Goal: Task Accomplishment & Management: Complete application form

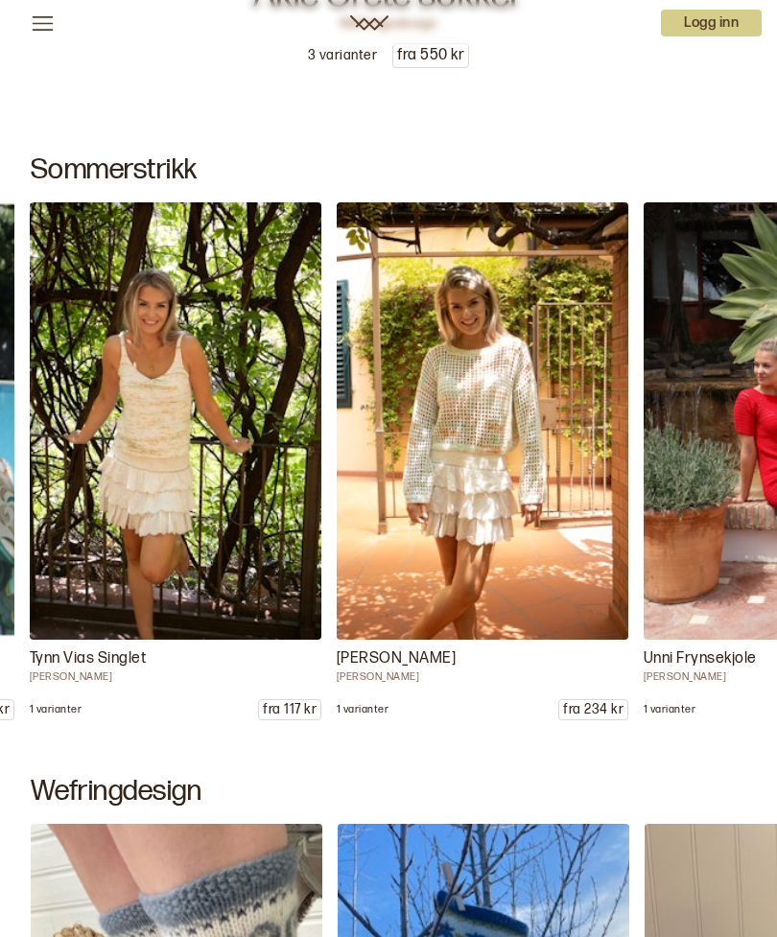
scroll to position [0, 921]
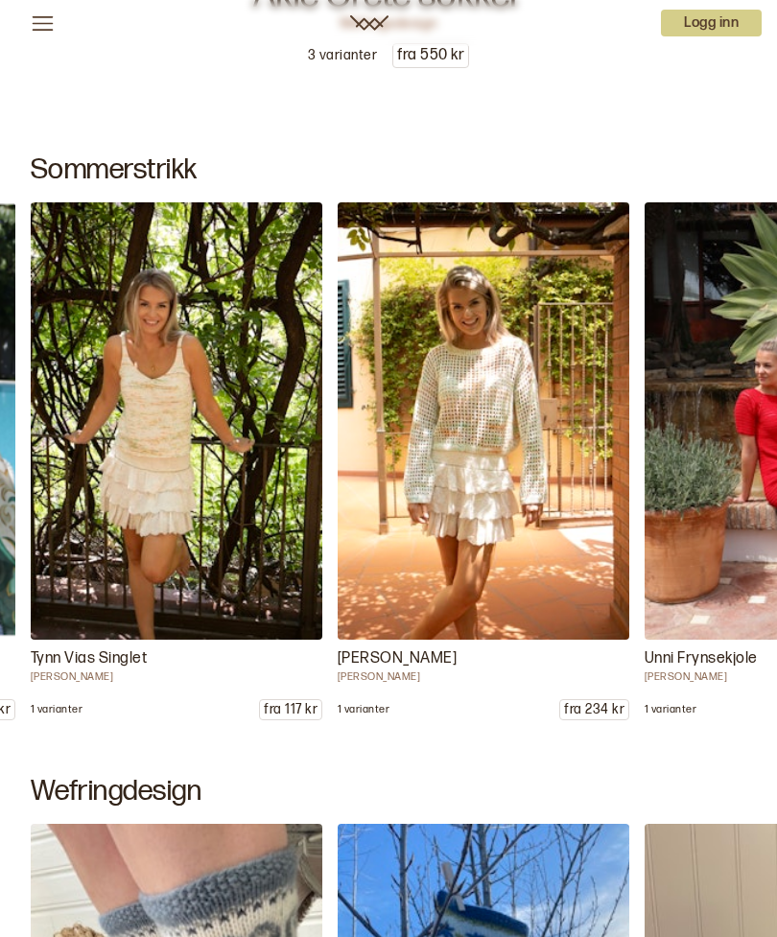
click at [510, 443] on img at bounding box center [484, 421] width 292 height 438
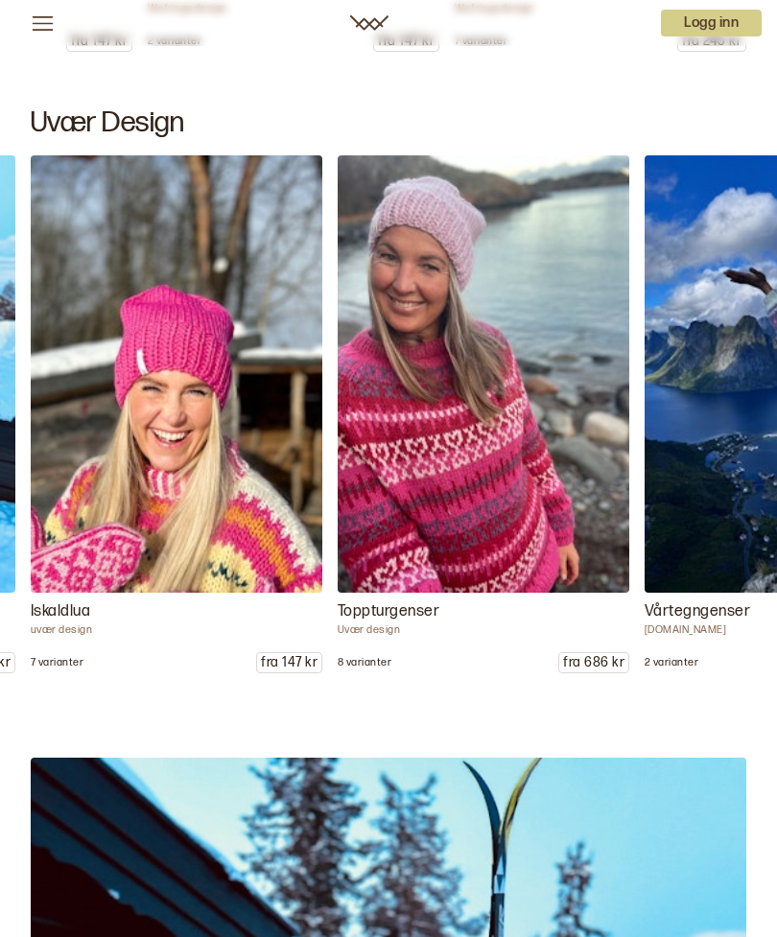
scroll to position [2503, 0]
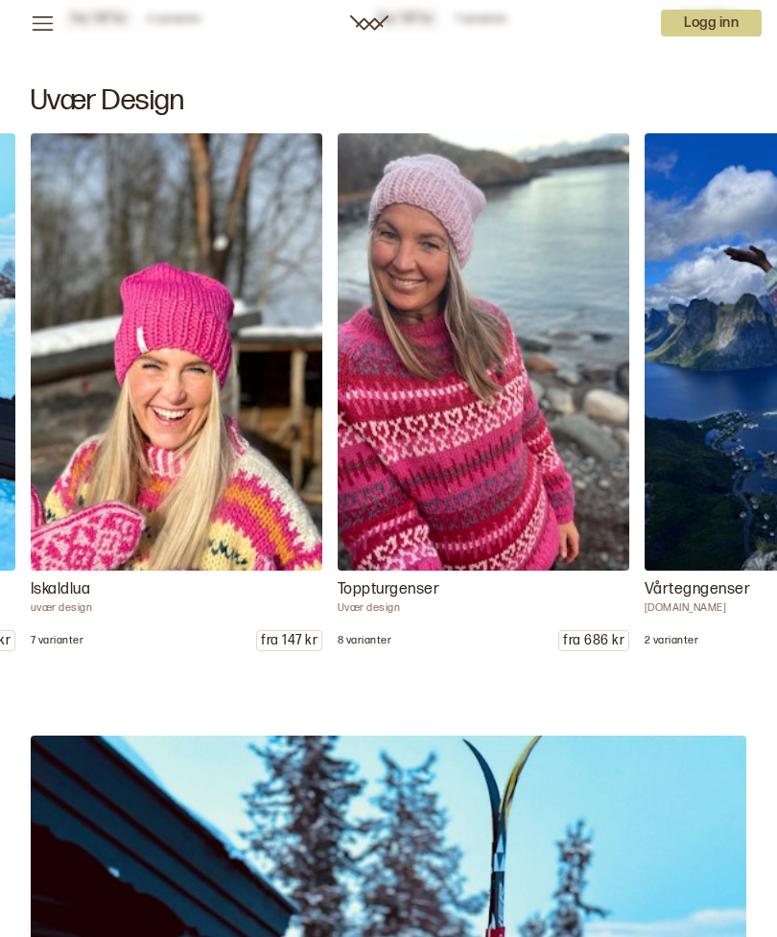
click at [471, 430] on img at bounding box center [484, 352] width 292 height 438
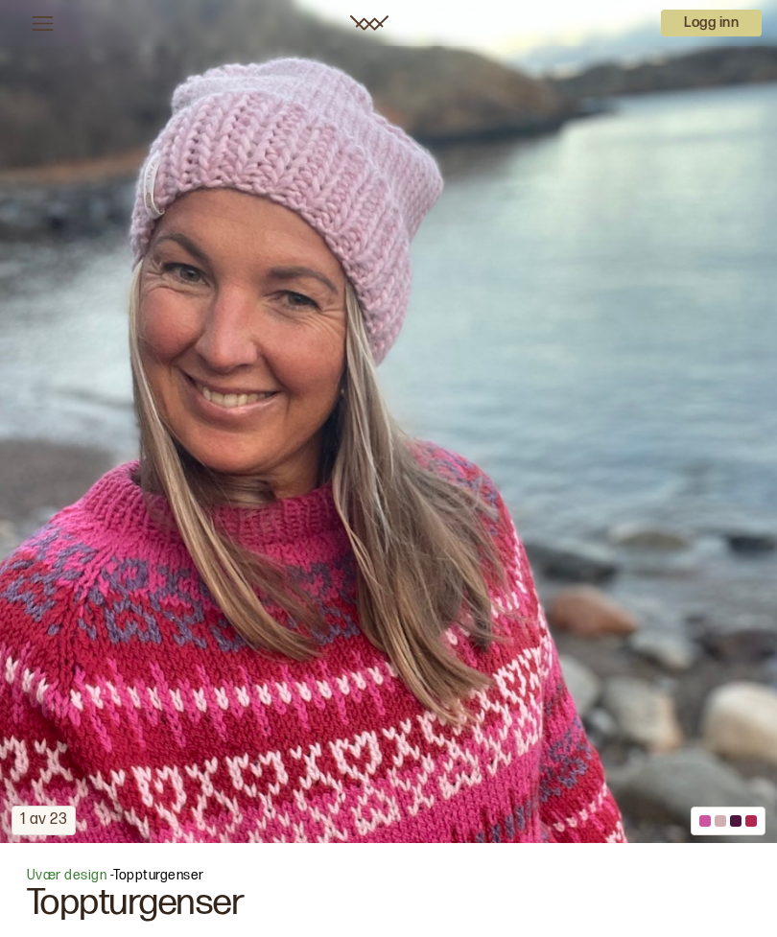
scroll to position [357, 0]
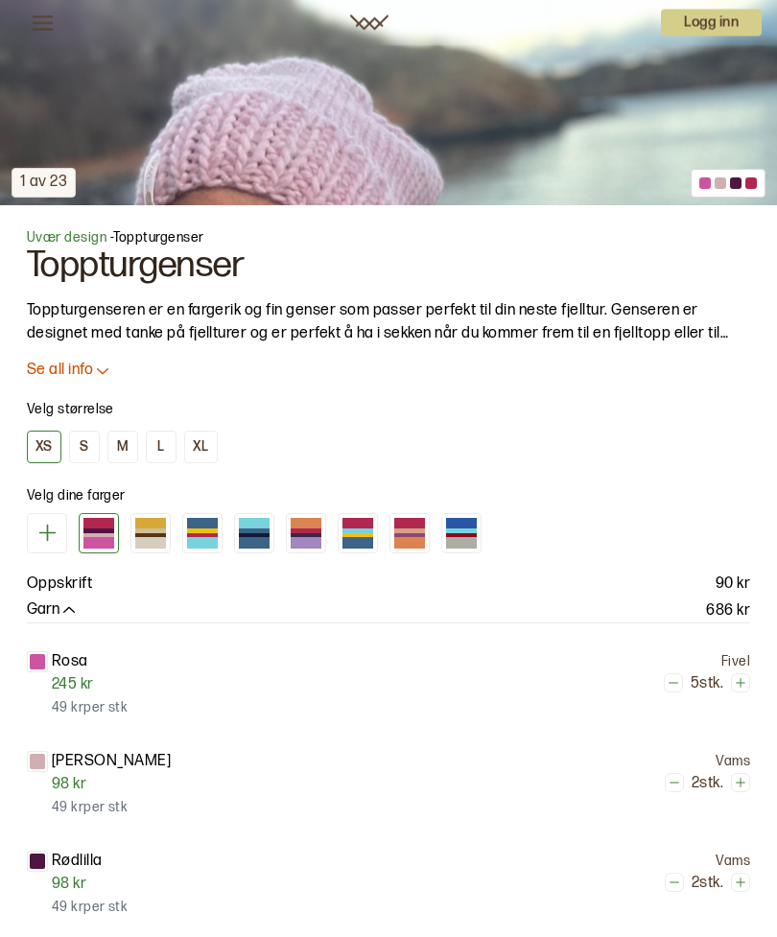
click at [91, 368] on p "Se all info" at bounding box center [60, 372] width 66 height 20
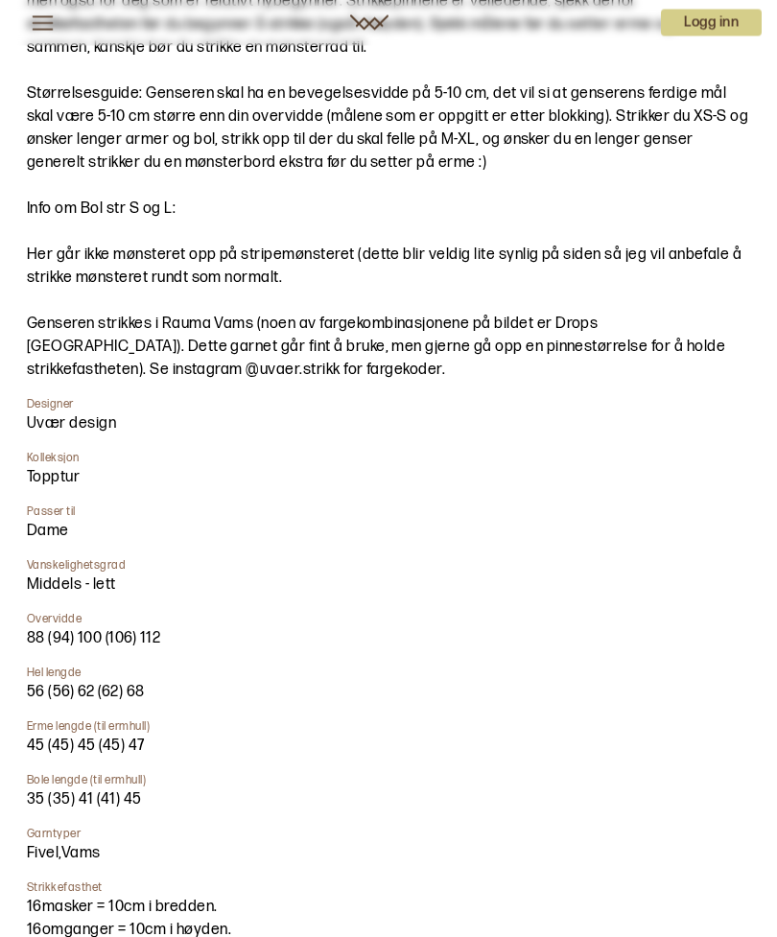
scroll to position [1389, 0]
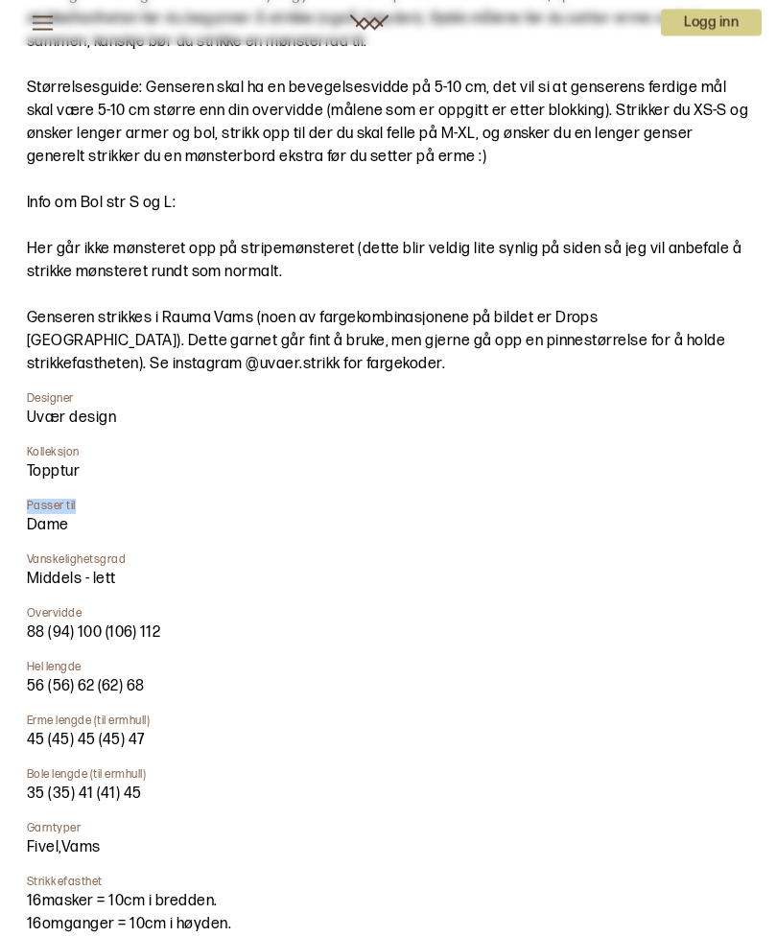
click at [643, 422] on div "Uvær design" at bounding box center [381, 419] width 708 height 23
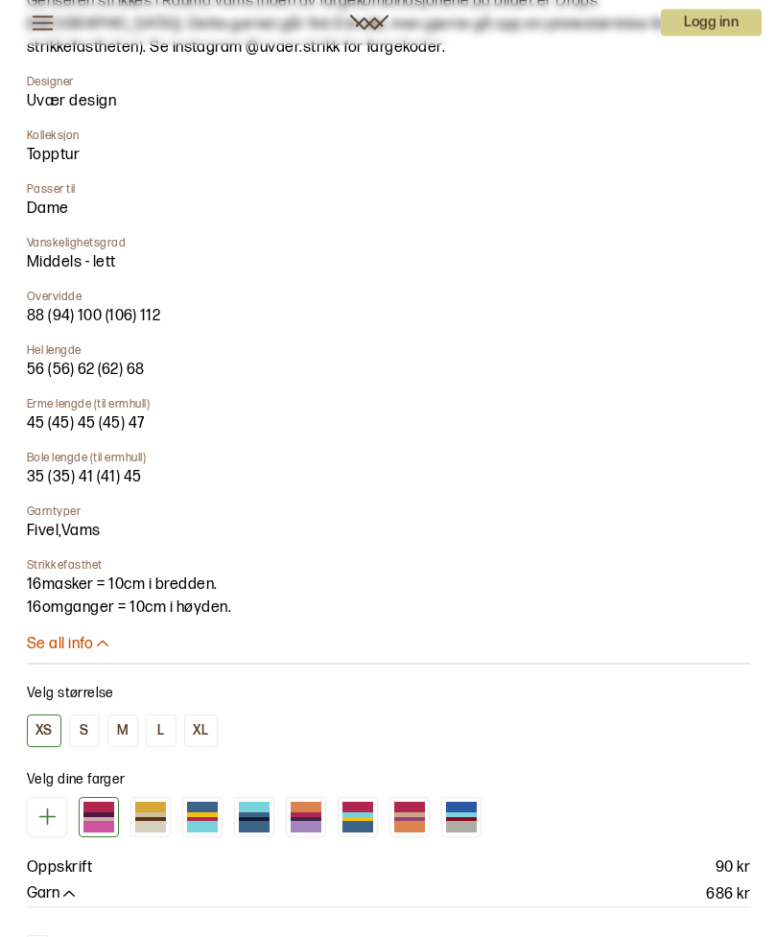
scroll to position [1696, 0]
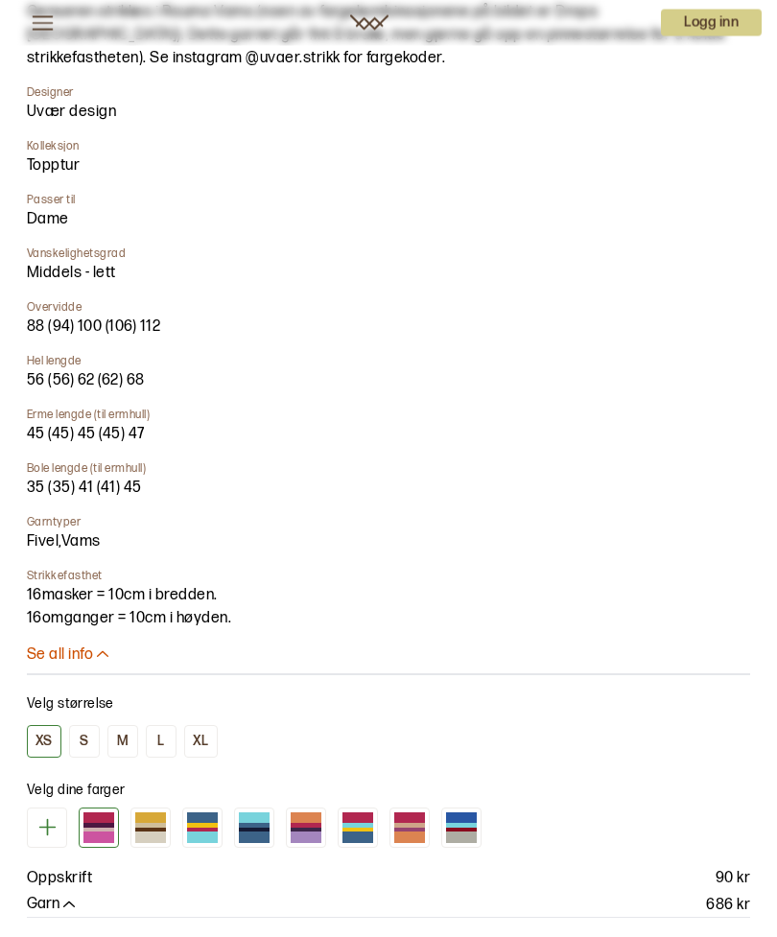
click at [217, 736] on button "XL" at bounding box center [201, 742] width 34 height 33
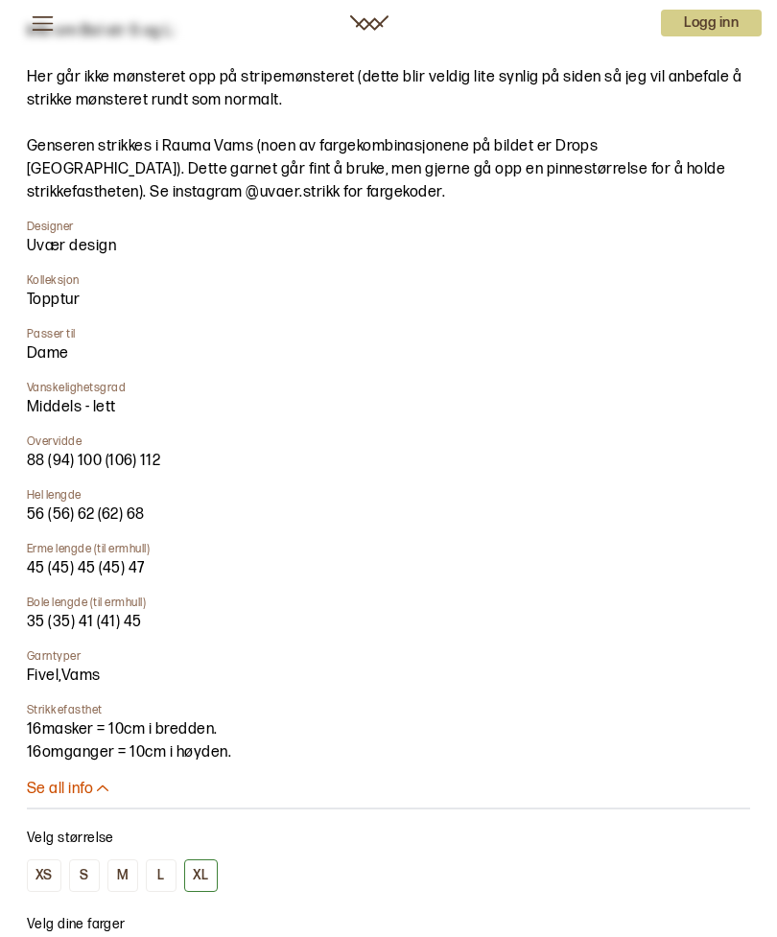
scroll to position [1558, 0]
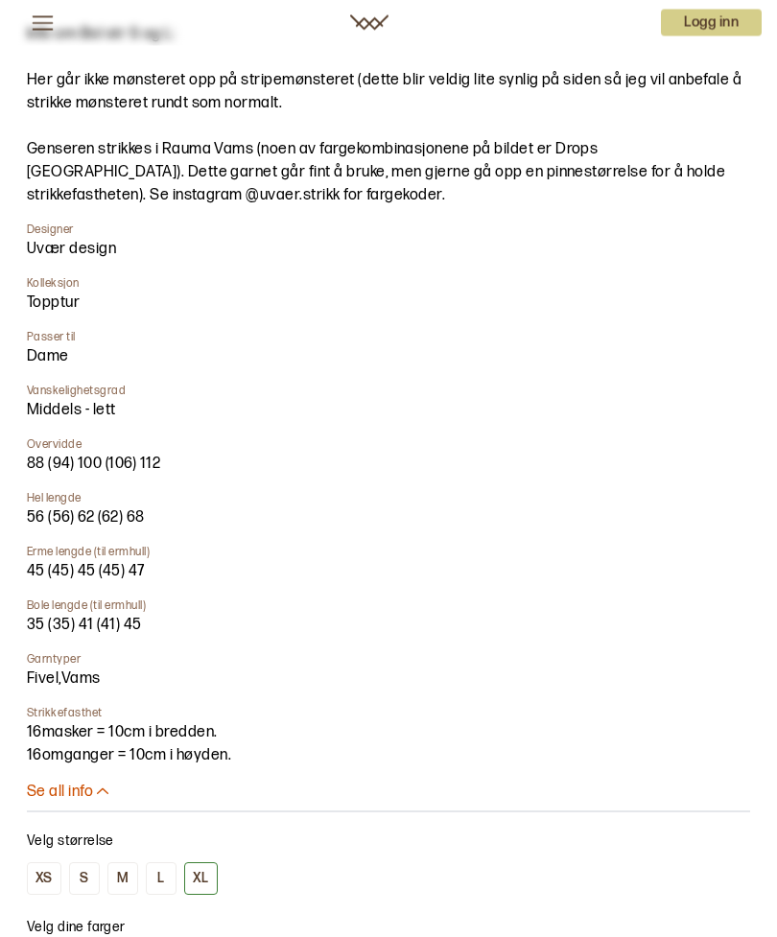
click at [710, 27] on p "Logg inn" at bounding box center [711, 23] width 101 height 27
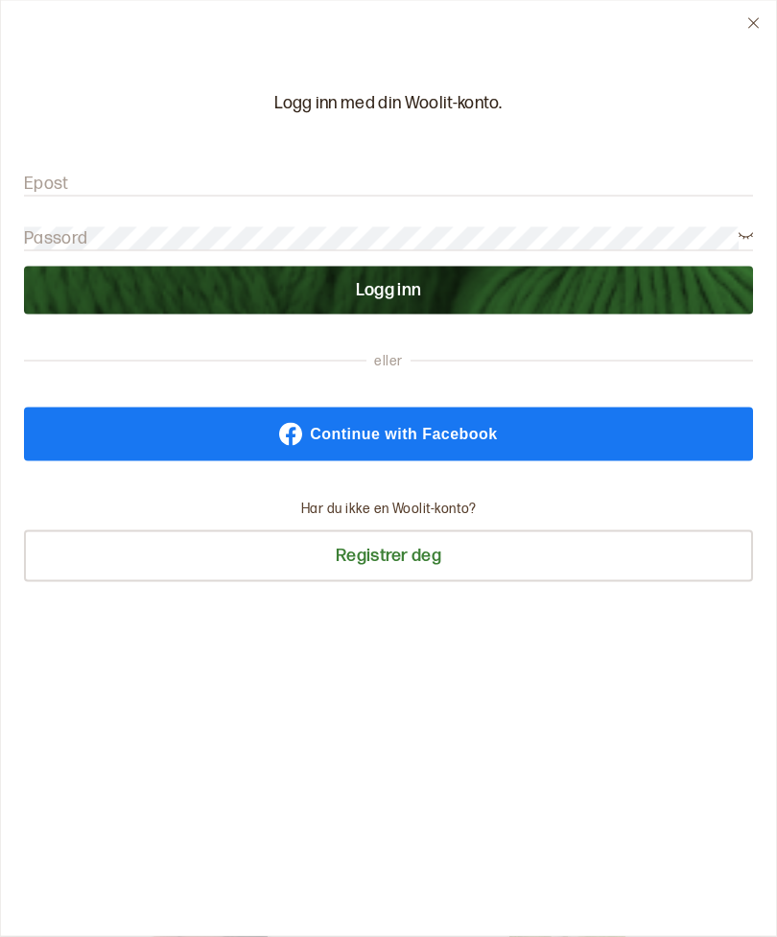
scroll to position [0, 0]
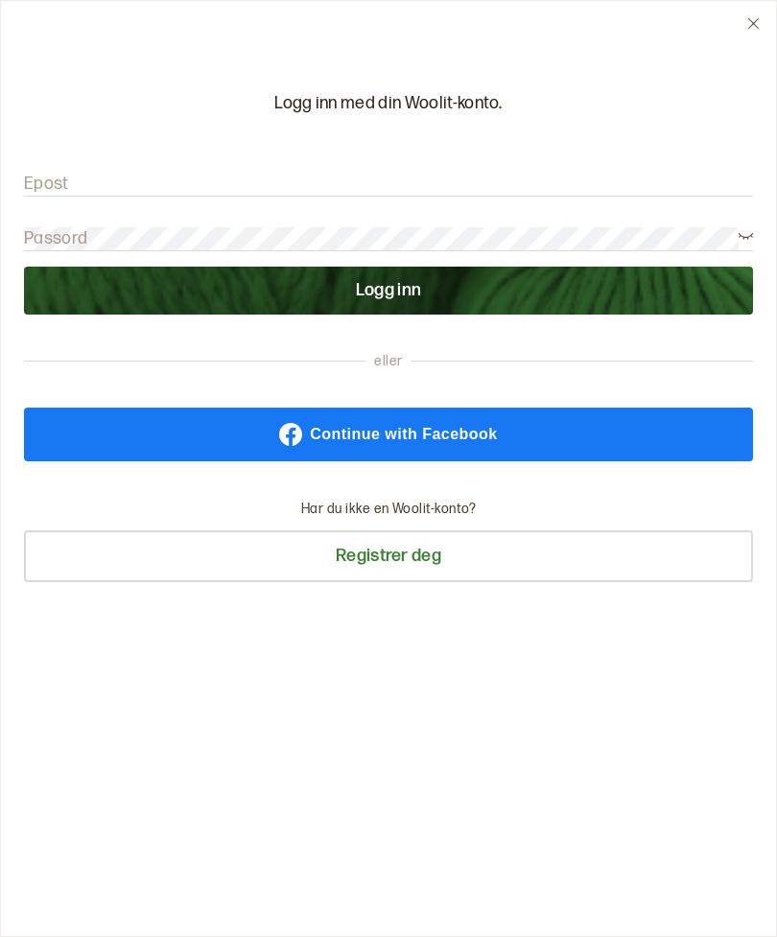
click at [400, 555] on button "Registrer deg" at bounding box center [388, 557] width 729 height 52
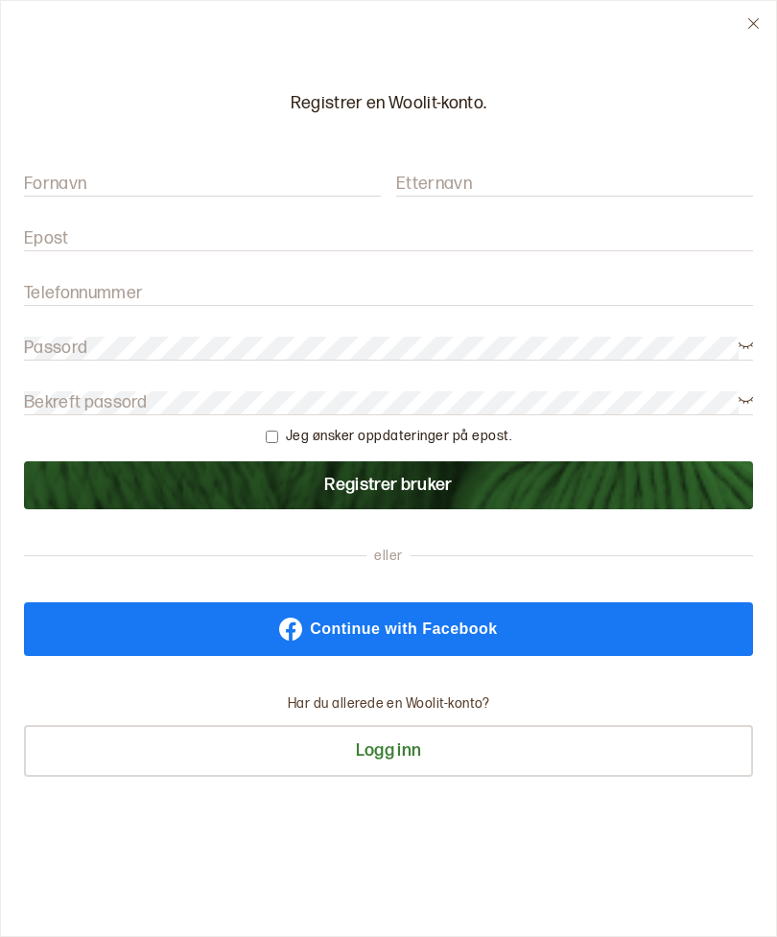
click at [63, 179] on label "Fornavn" at bounding box center [55, 184] width 62 height 23
click at [63, 179] on input "Fornavn" at bounding box center [202, 185] width 357 height 24
type input "[PERSON_NAME]"
click at [425, 175] on label "Etternavn" at bounding box center [434, 184] width 76 height 23
click at [425, 175] on input "Etternavn" at bounding box center [574, 185] width 357 height 24
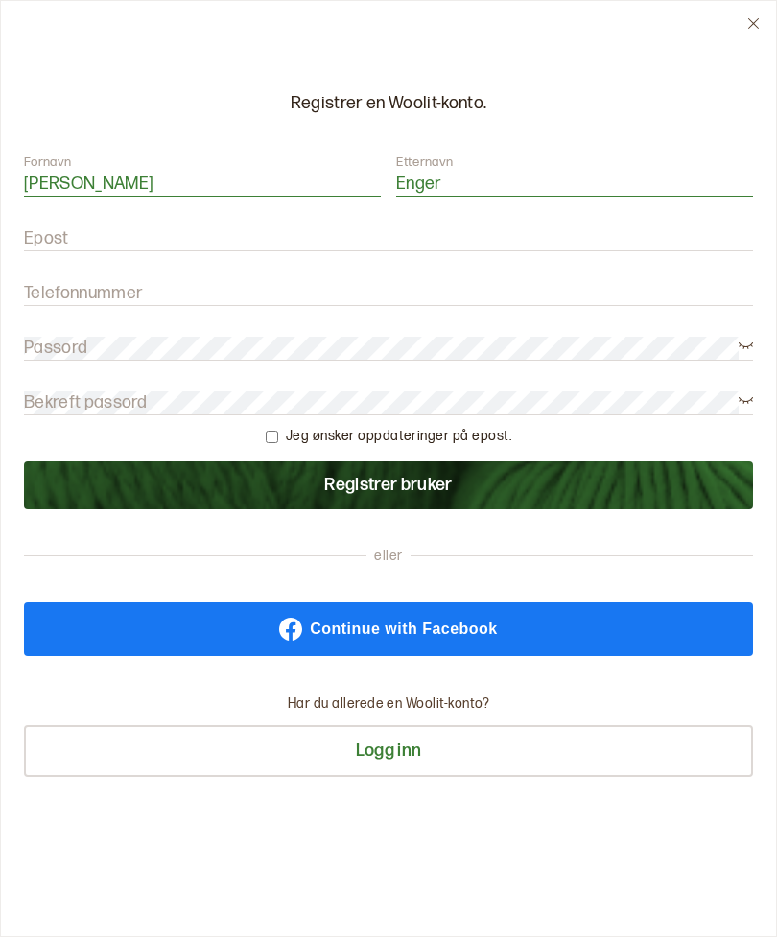
type input "Enger"
click at [66, 229] on label "Epost" at bounding box center [46, 238] width 45 height 23
click at [66, 229] on input "Epost" at bounding box center [388, 239] width 729 height 24
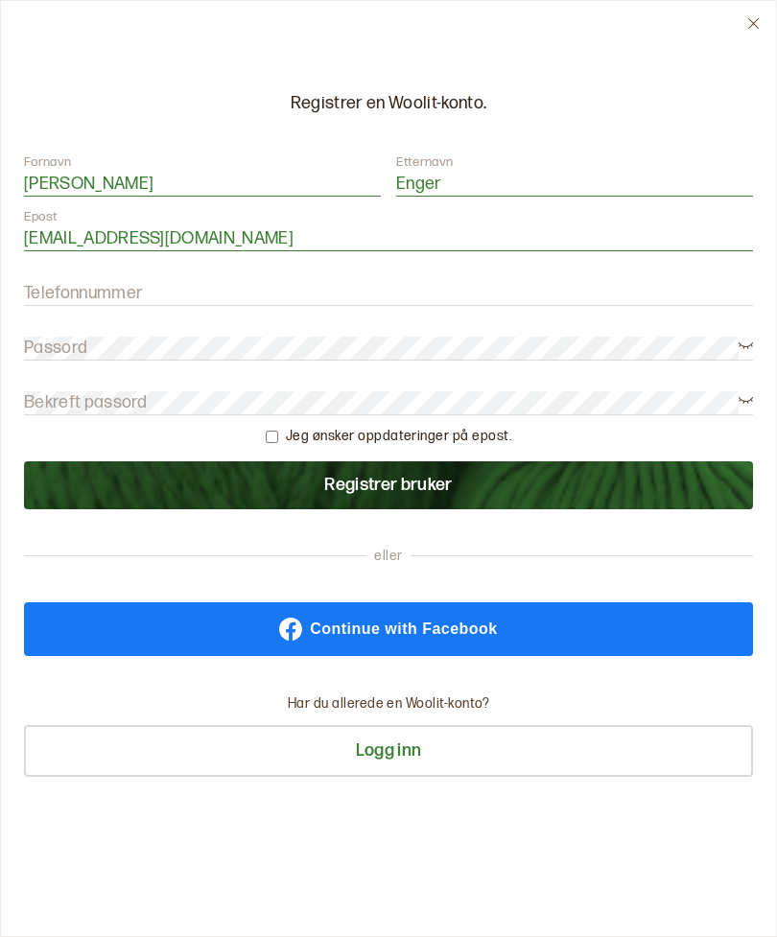
click at [44, 247] on input "[EMAIL_ADDRESS][DOMAIN_NAME]" at bounding box center [388, 239] width 729 height 24
click at [46, 241] on input "[EMAIL_ADDRESS][DOMAIN_NAME]" at bounding box center [388, 239] width 729 height 24
click at [38, 246] on input "[EMAIL_ADDRESS][DOMAIN_NAME]" at bounding box center [388, 239] width 729 height 24
click at [39, 239] on input "[EMAIL_ADDRESS][DOMAIN_NAME]" at bounding box center [388, 239] width 729 height 24
type input "[EMAIL_ADDRESS][DOMAIN_NAME]"
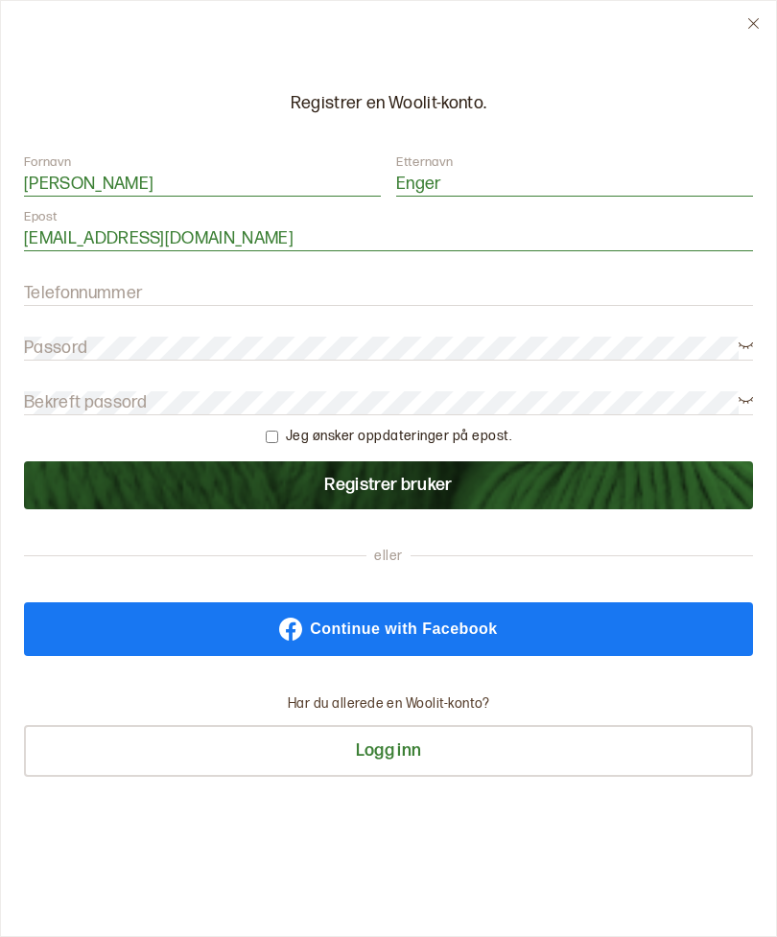
click at [52, 283] on label "Telefonnummer" at bounding box center [83, 293] width 119 height 23
click at [52, 283] on input "Telefonnummer" at bounding box center [388, 294] width 729 height 24
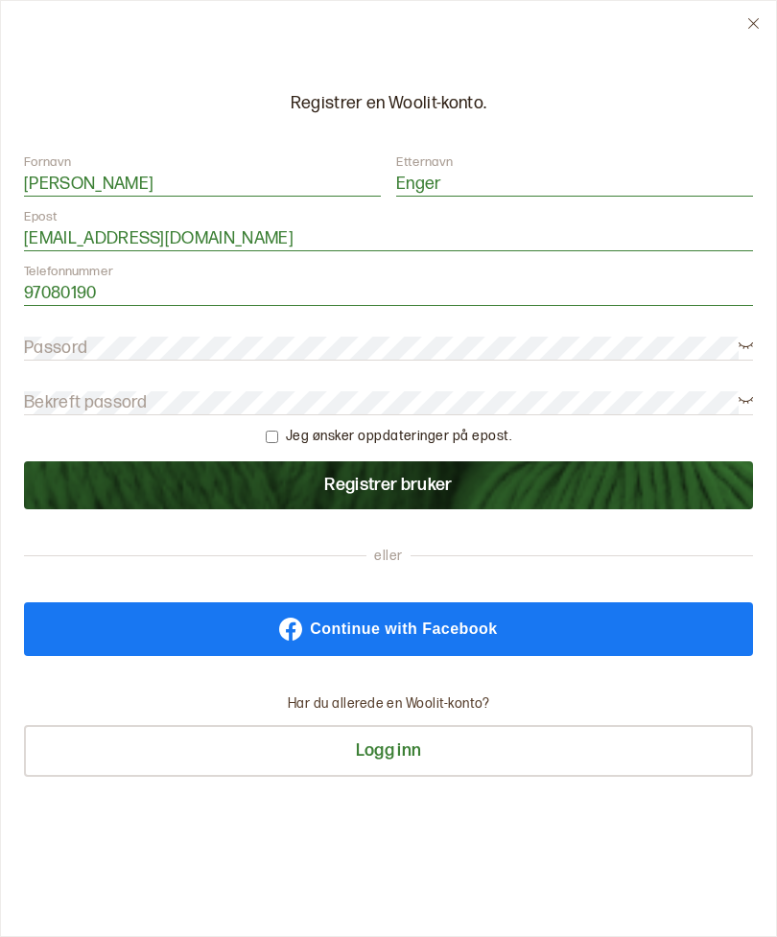
type input "97080190"
click at [46, 344] on label "Passord" at bounding box center [55, 348] width 63 height 23
click at [48, 339] on label "Passord" at bounding box center [55, 348] width 63 height 23
click at [55, 386] on form "Fornavn [PERSON_NAME] Etternavn Enger Epost [EMAIL_ADDRESS][DOMAIN_NAME] Telefo…" at bounding box center [388, 332] width 729 height 356
click at [46, 407] on label "Bekreft passord" at bounding box center [86, 402] width 124 height 23
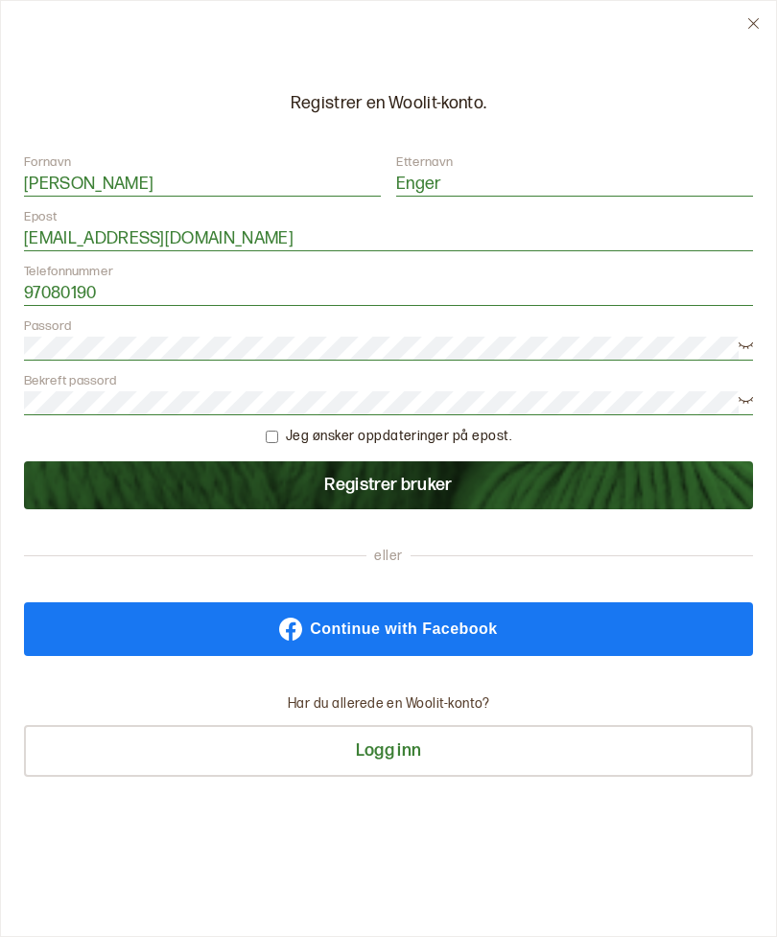
click at [349, 490] on button "Registrer bruker" at bounding box center [388, 486] width 729 height 48
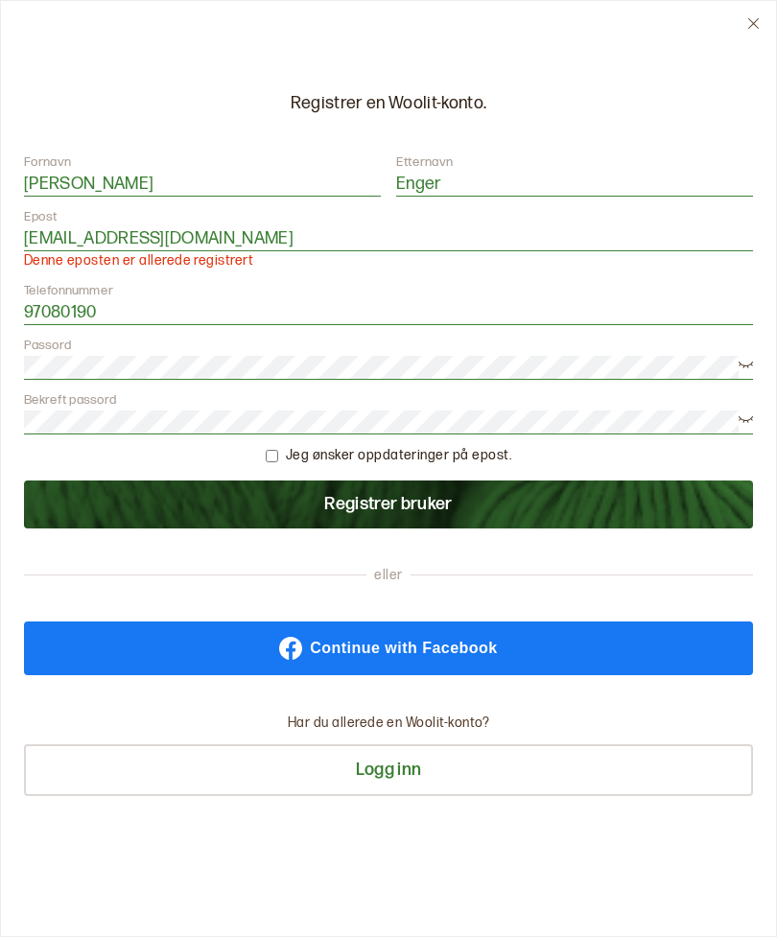
click at [384, 773] on button "Logg inn" at bounding box center [388, 771] width 729 height 52
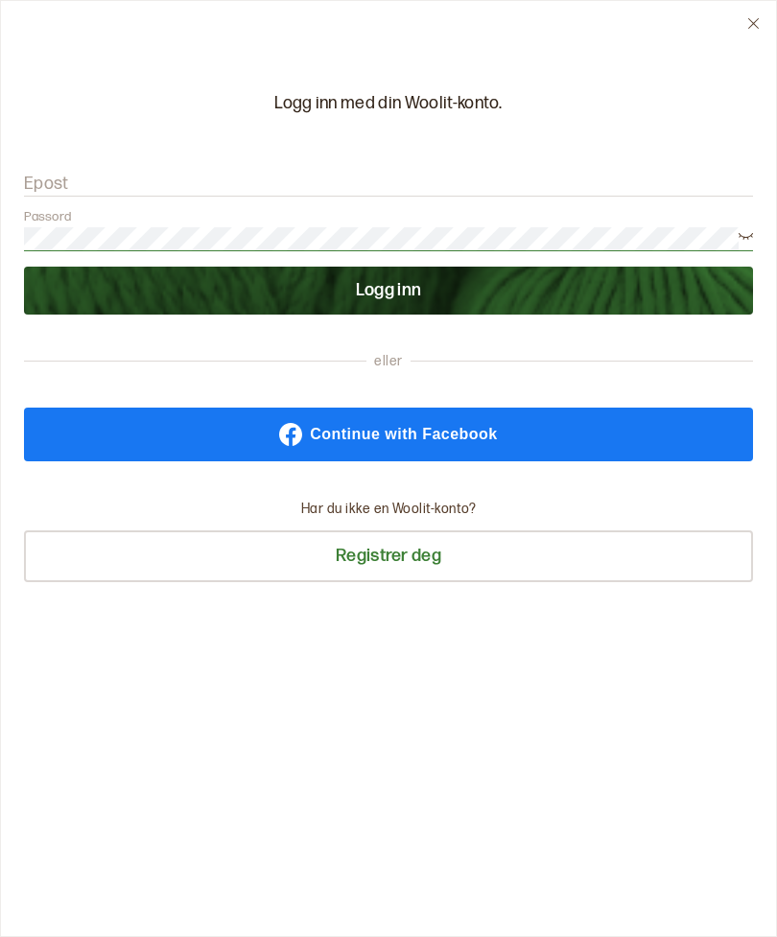
click at [370, 304] on button "Logg inn" at bounding box center [388, 291] width 729 height 48
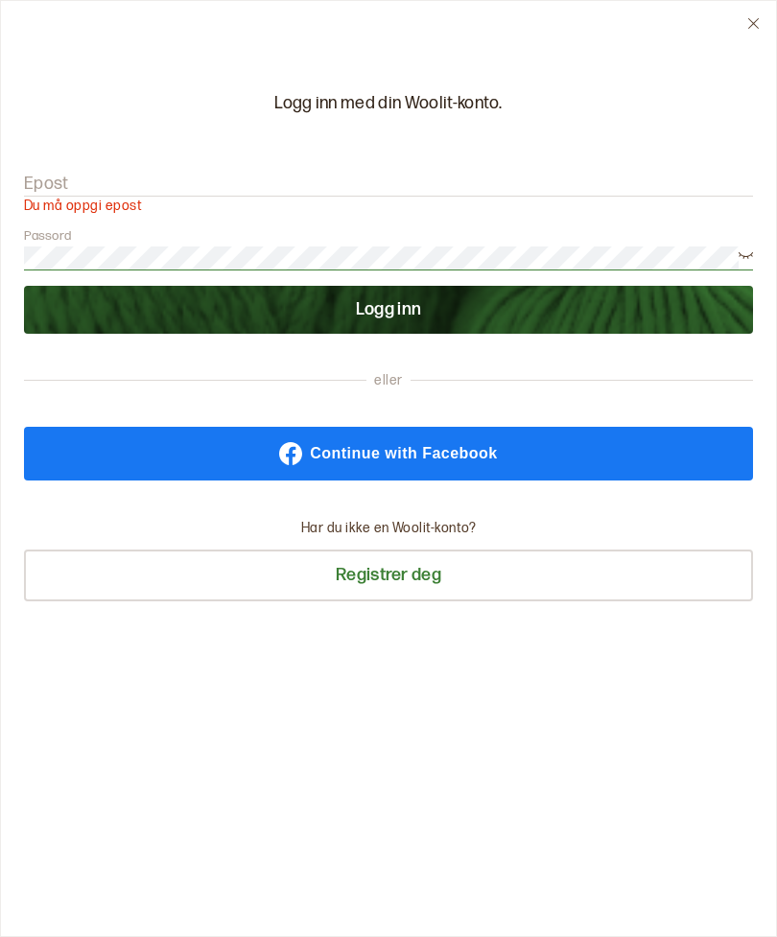
click at [68, 180] on input "Epost" at bounding box center [388, 185] width 729 height 24
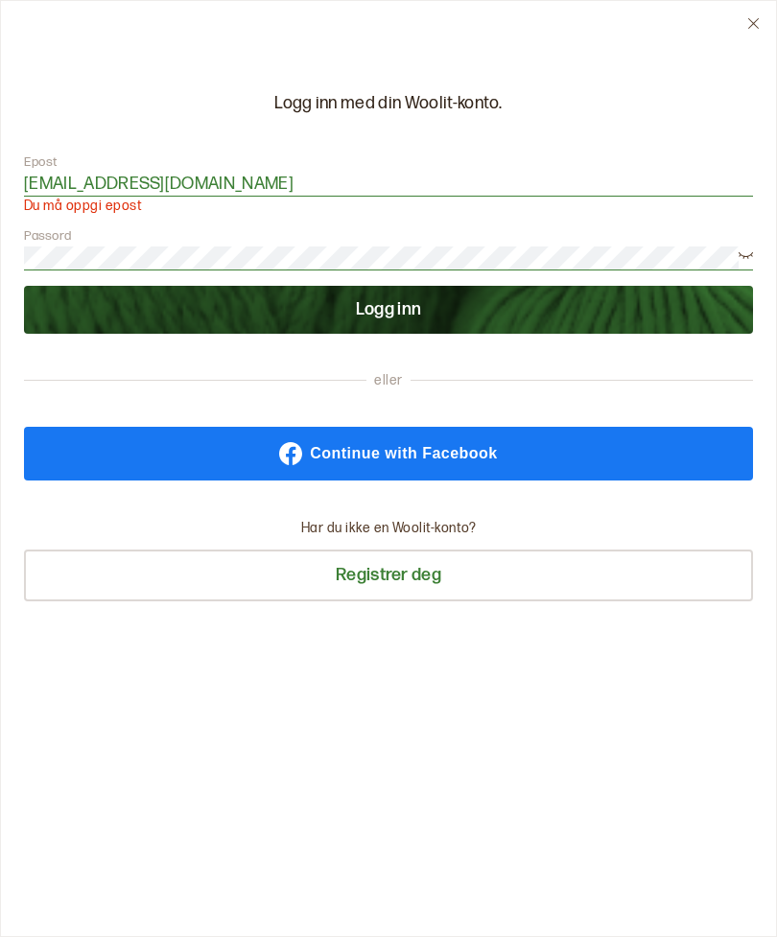
type input "[EMAIL_ADDRESS][DOMAIN_NAME]"
click at [396, 310] on button "Logg inn" at bounding box center [388, 310] width 729 height 48
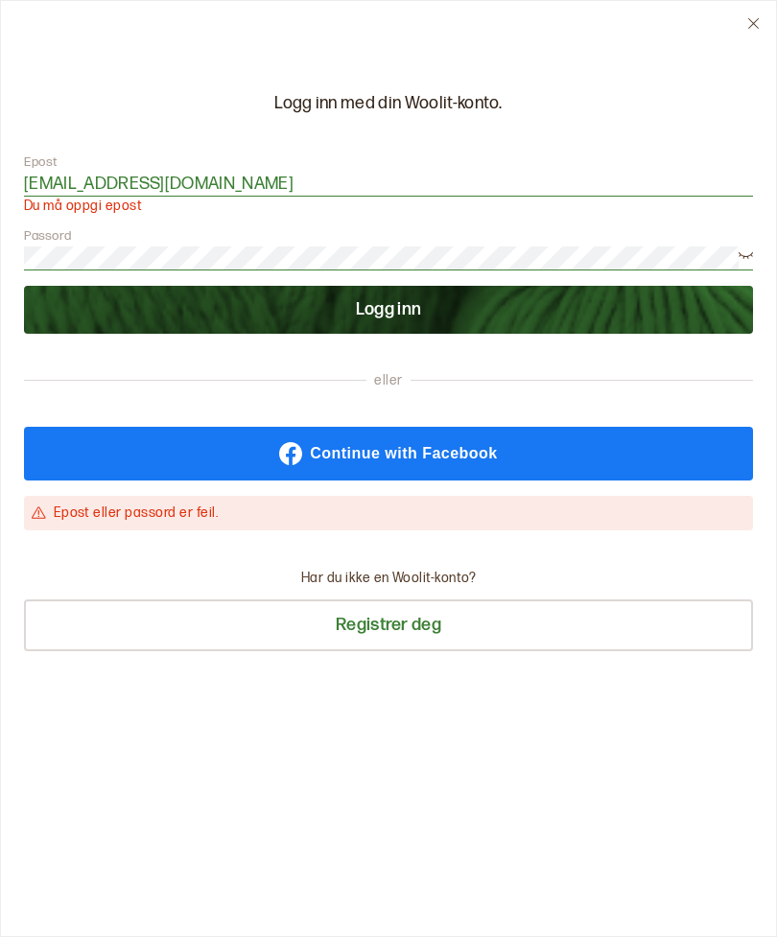
click at [387, 321] on button "Logg inn" at bounding box center [388, 310] width 729 height 48
click at [372, 312] on button "Logg inn" at bounding box center [388, 310] width 729 height 48
click at [296, 456] on icon at bounding box center [290, 453] width 23 height 23
click at [224, 180] on input "[EMAIL_ADDRESS][DOMAIN_NAME]" at bounding box center [388, 185] width 729 height 24
